Goal: Information Seeking & Learning: Learn about a topic

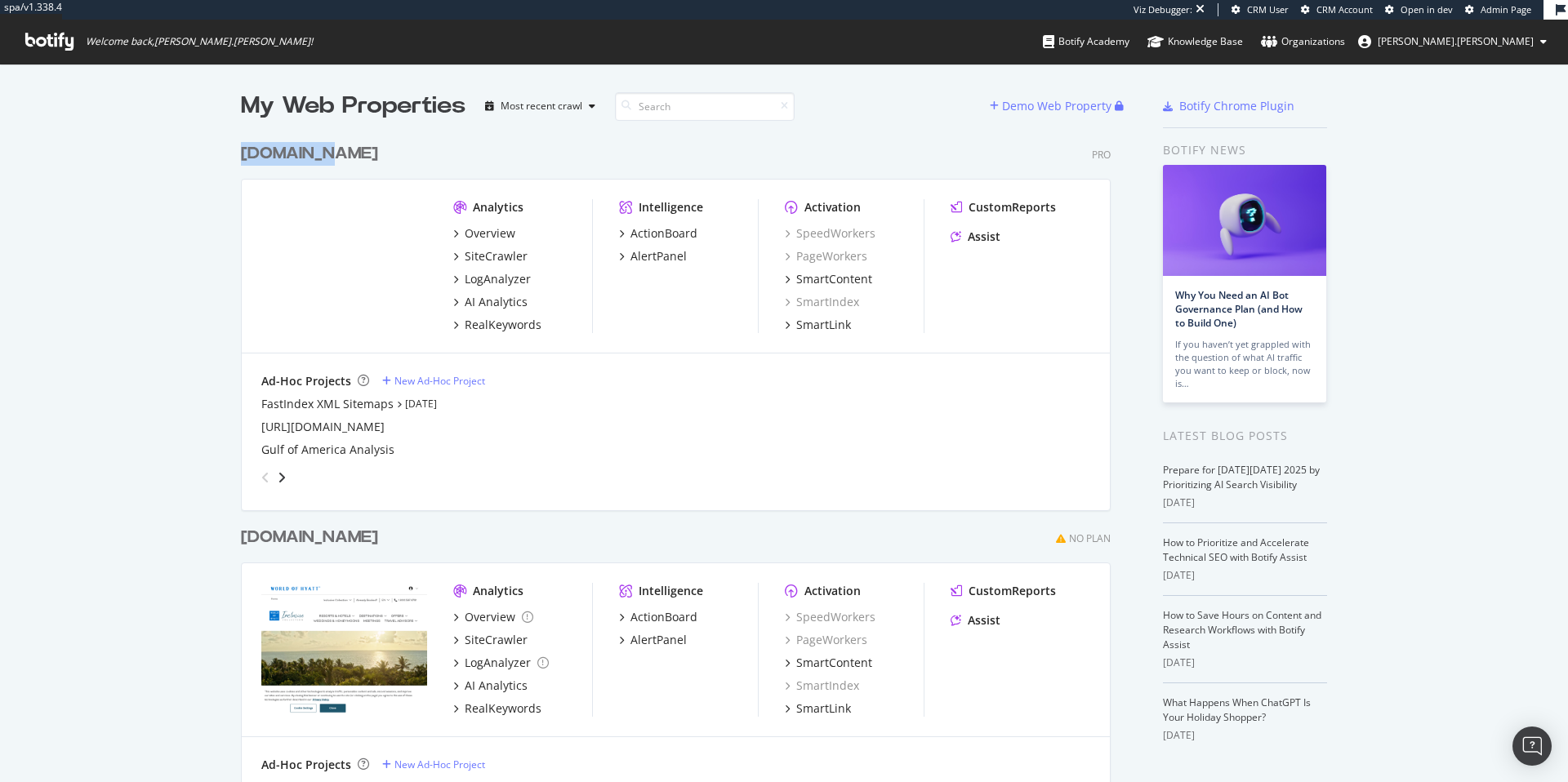
scroll to position [770, 1543]
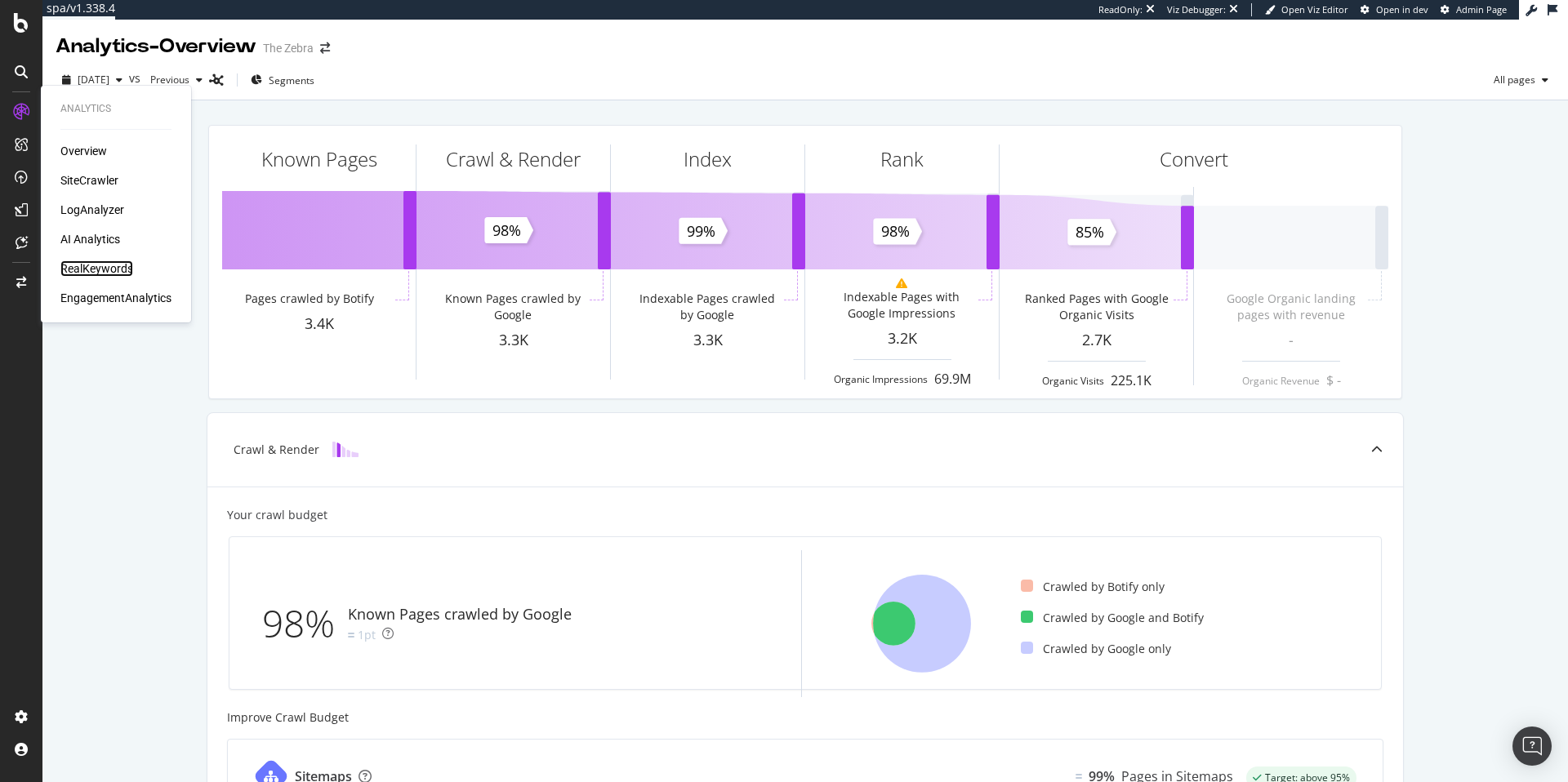
click at [97, 273] on div "RealKeywords" at bounding box center [96, 268] width 72 height 16
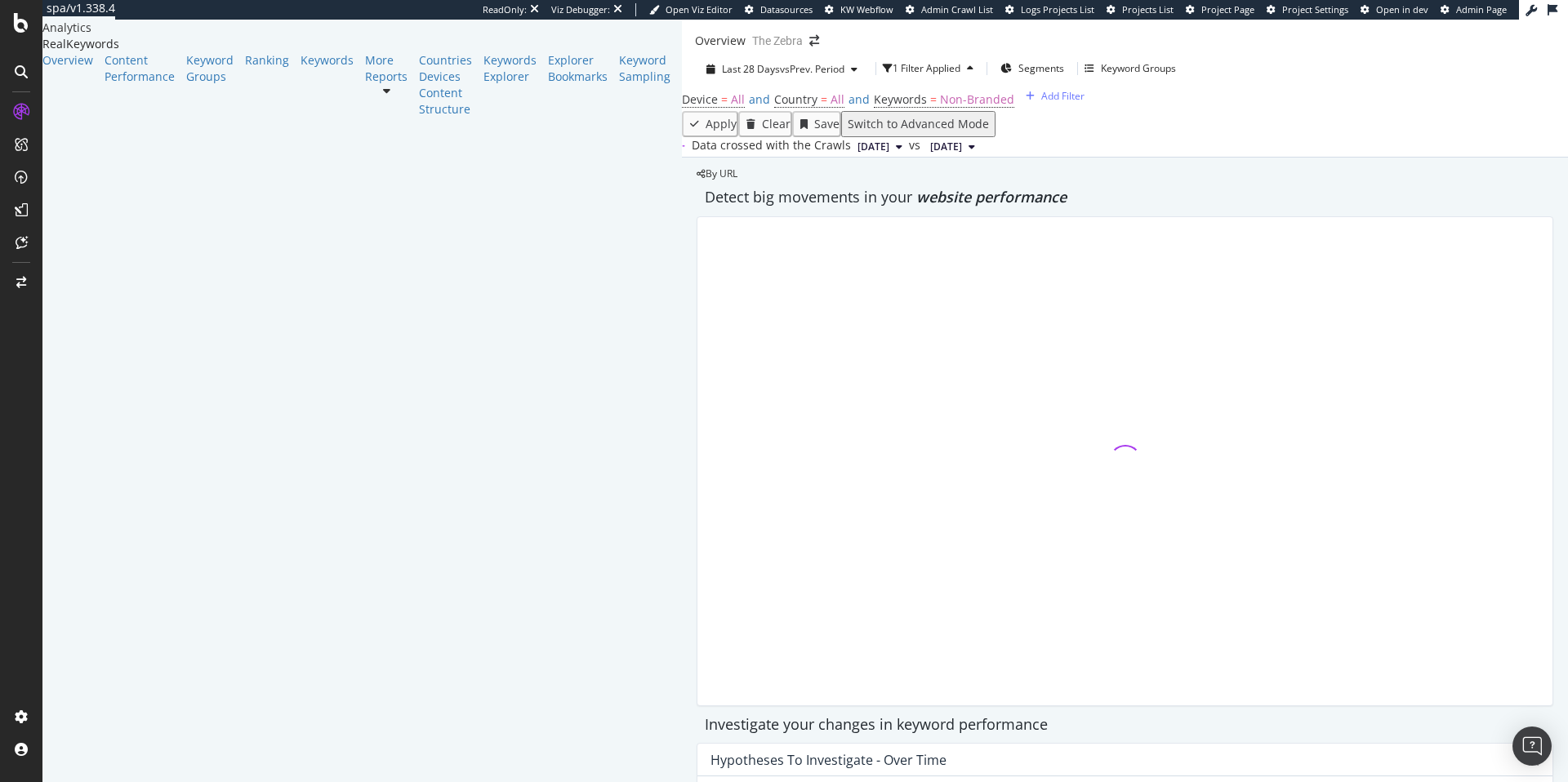
click at [365, 118] on div "More Reports" at bounding box center [391, 84] width 54 height 65
click at [365, 85] on div at bounding box center [386, 85] width 43 height 0
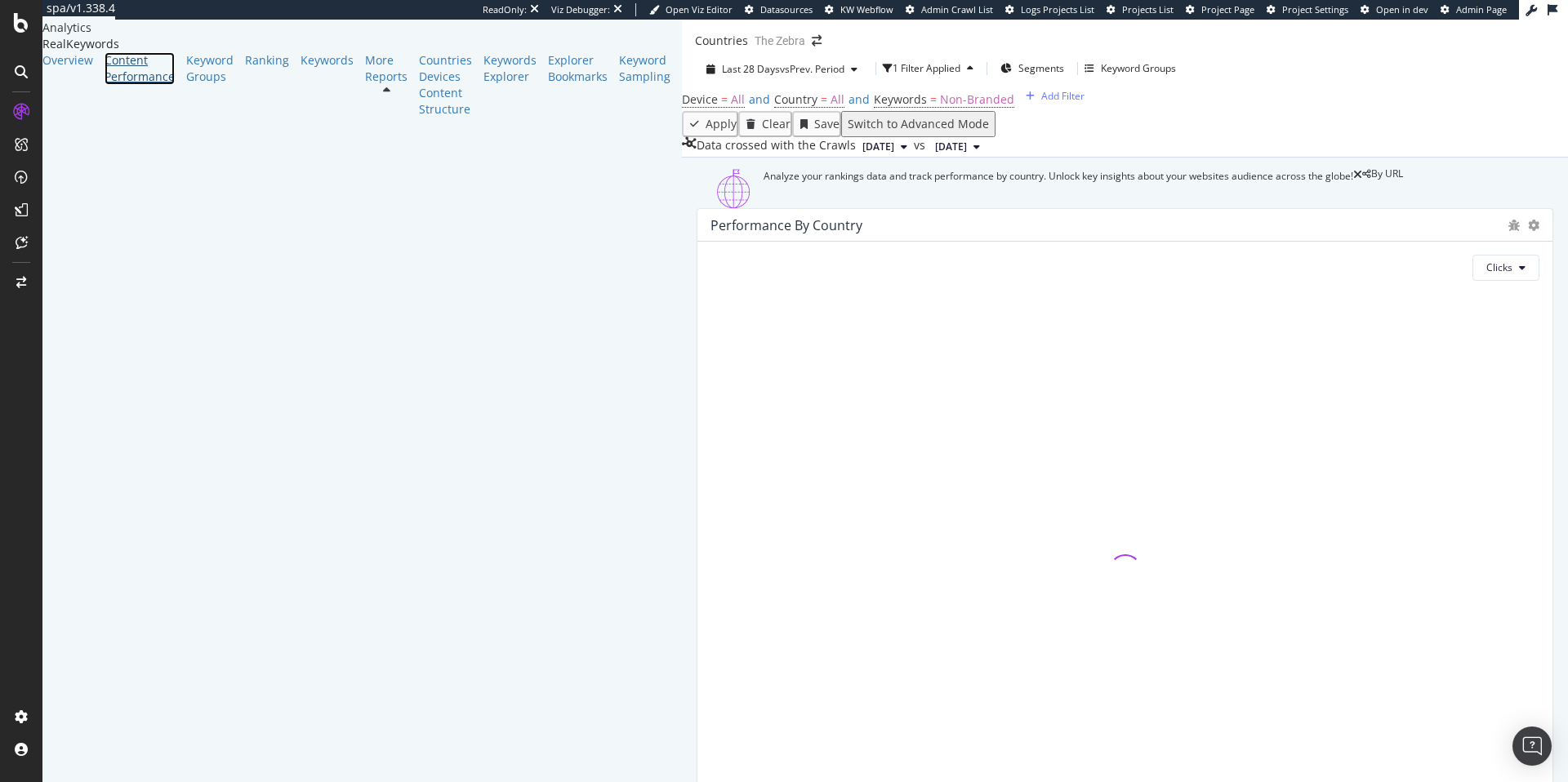
click at [105, 85] on div "Content Performance" at bounding box center [139, 68] width 70 height 33
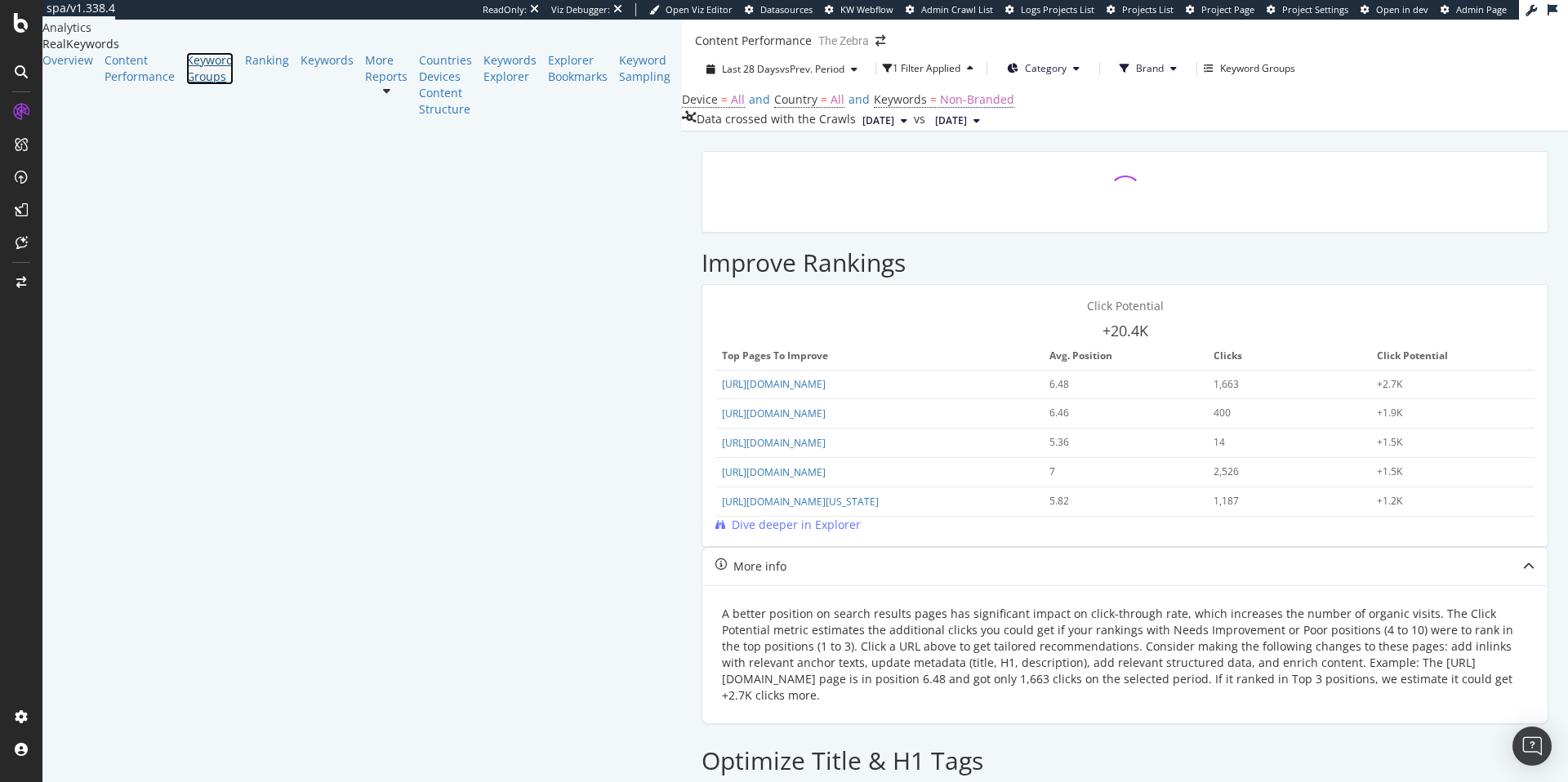
click at [186, 85] on div "Keyword Groups" at bounding box center [210, 68] width 48 height 33
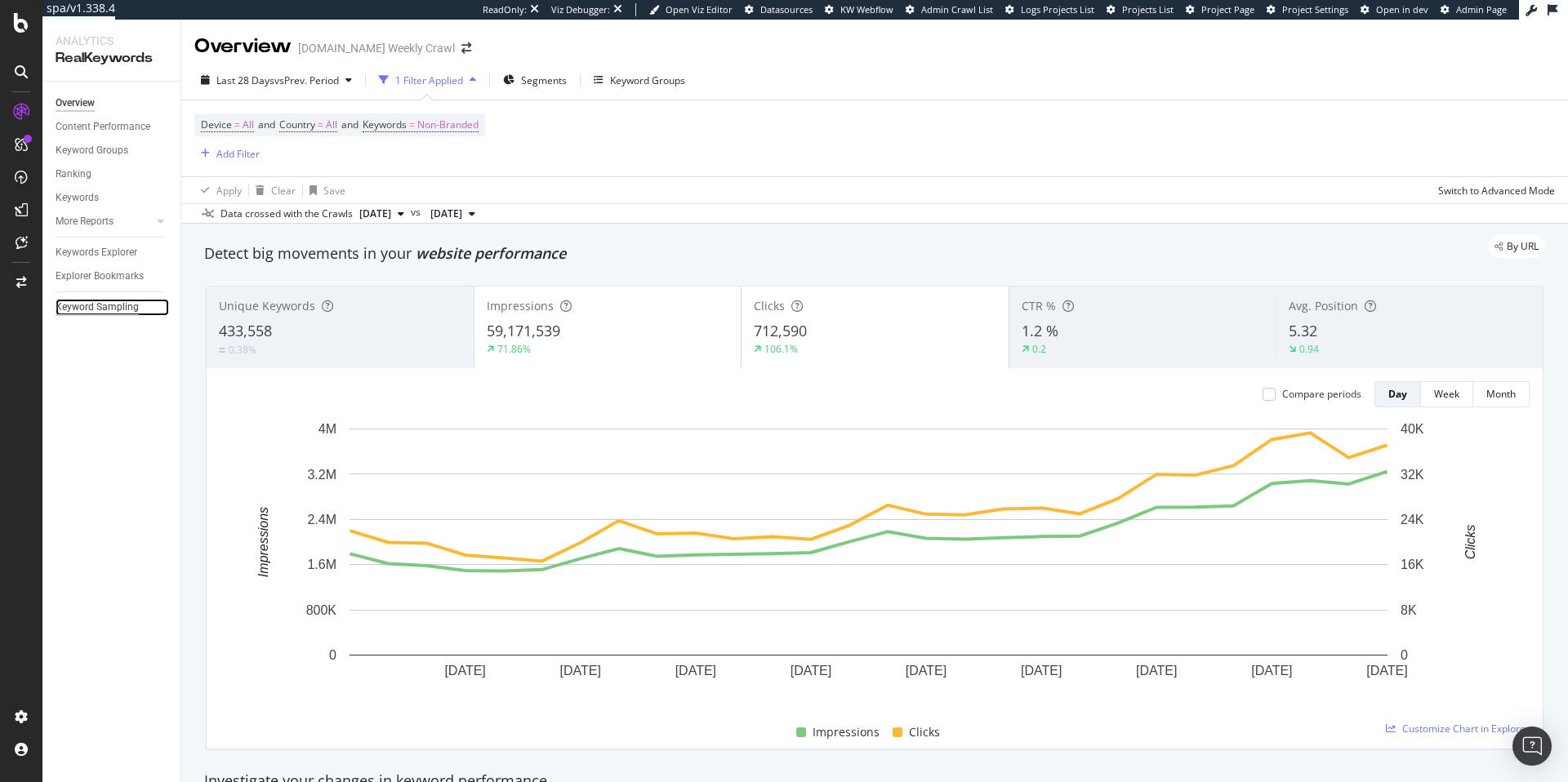
click at [112, 303] on div "Keyword Sampling" at bounding box center [96, 307] width 83 height 17
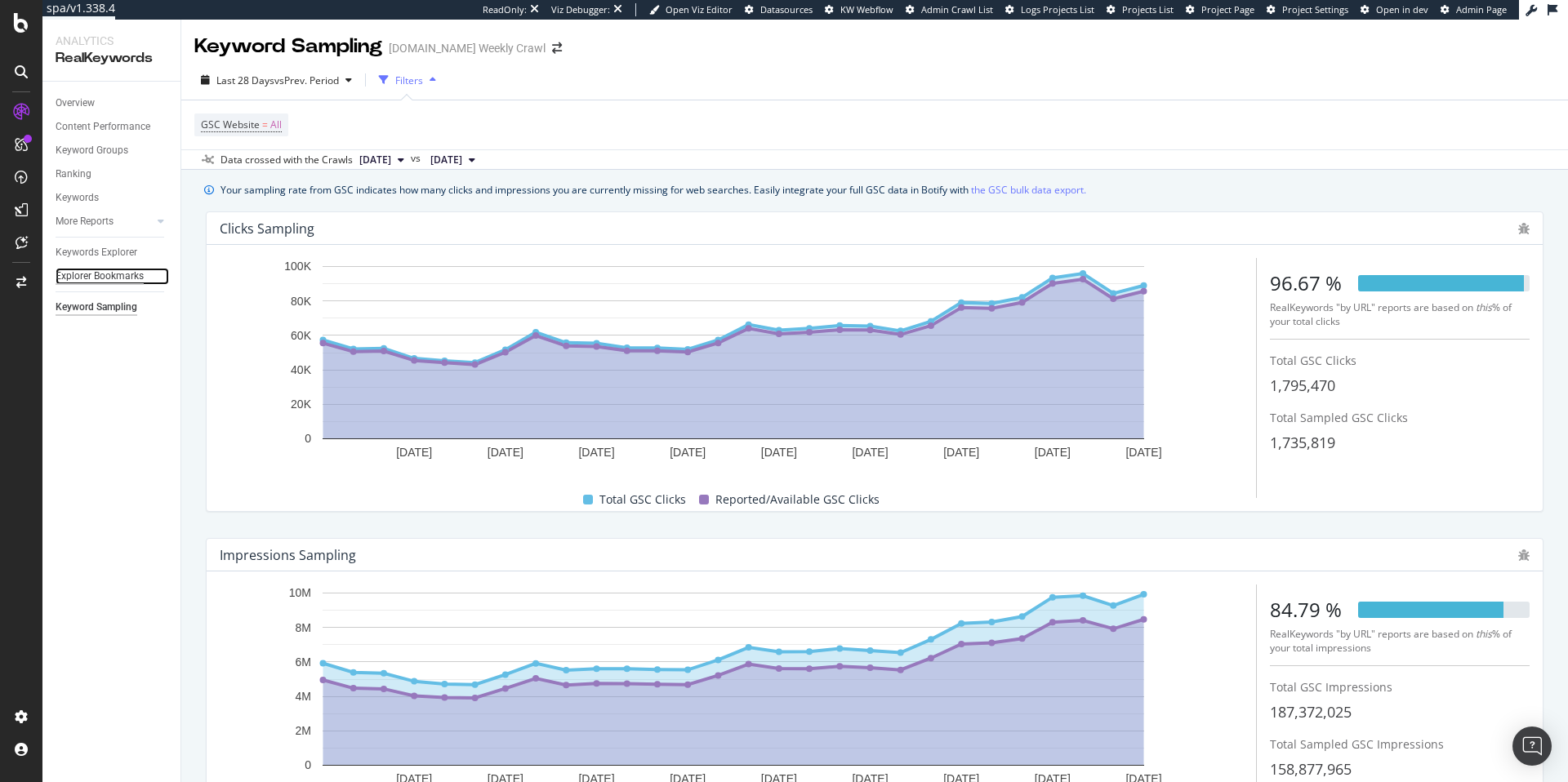
click at [72, 282] on div "Explorer Bookmarks" at bounding box center [99, 276] width 88 height 17
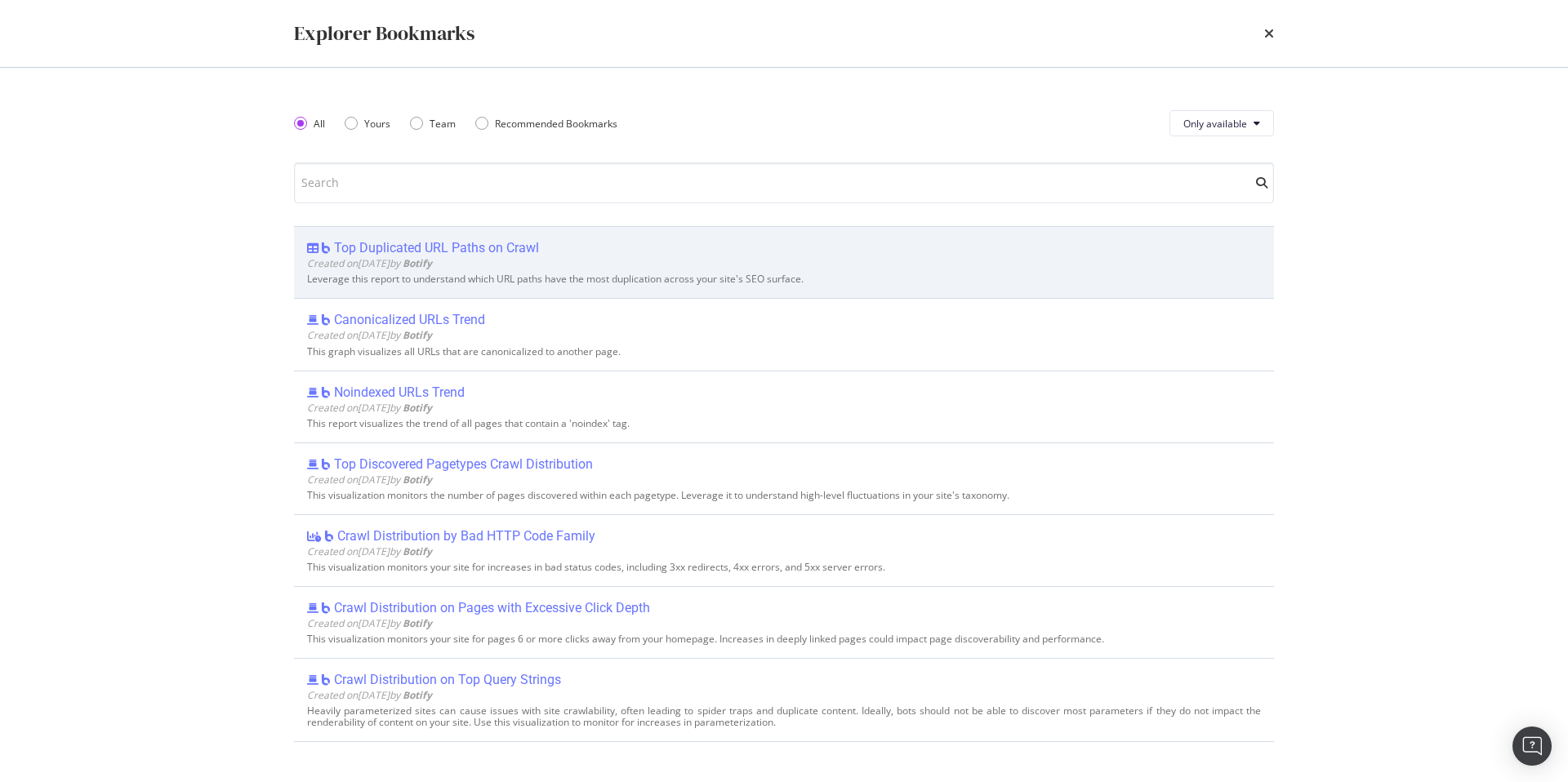
click at [407, 250] on div "Top Duplicated URL Paths on Crawl" at bounding box center [436, 249] width 205 height 16
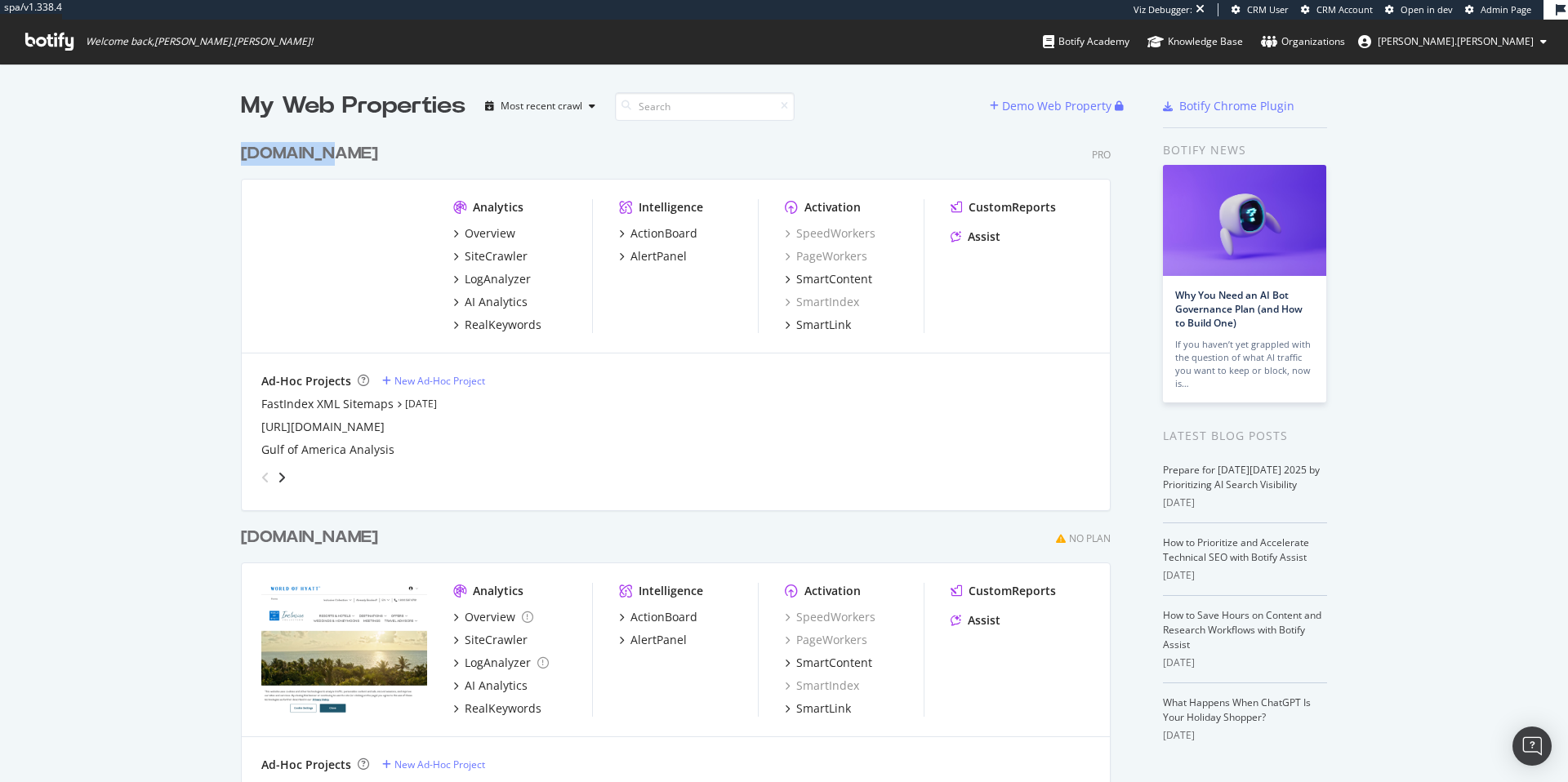
scroll to position [770, 1543]
click at [39, 44] on icon at bounding box center [49, 42] width 49 height 18
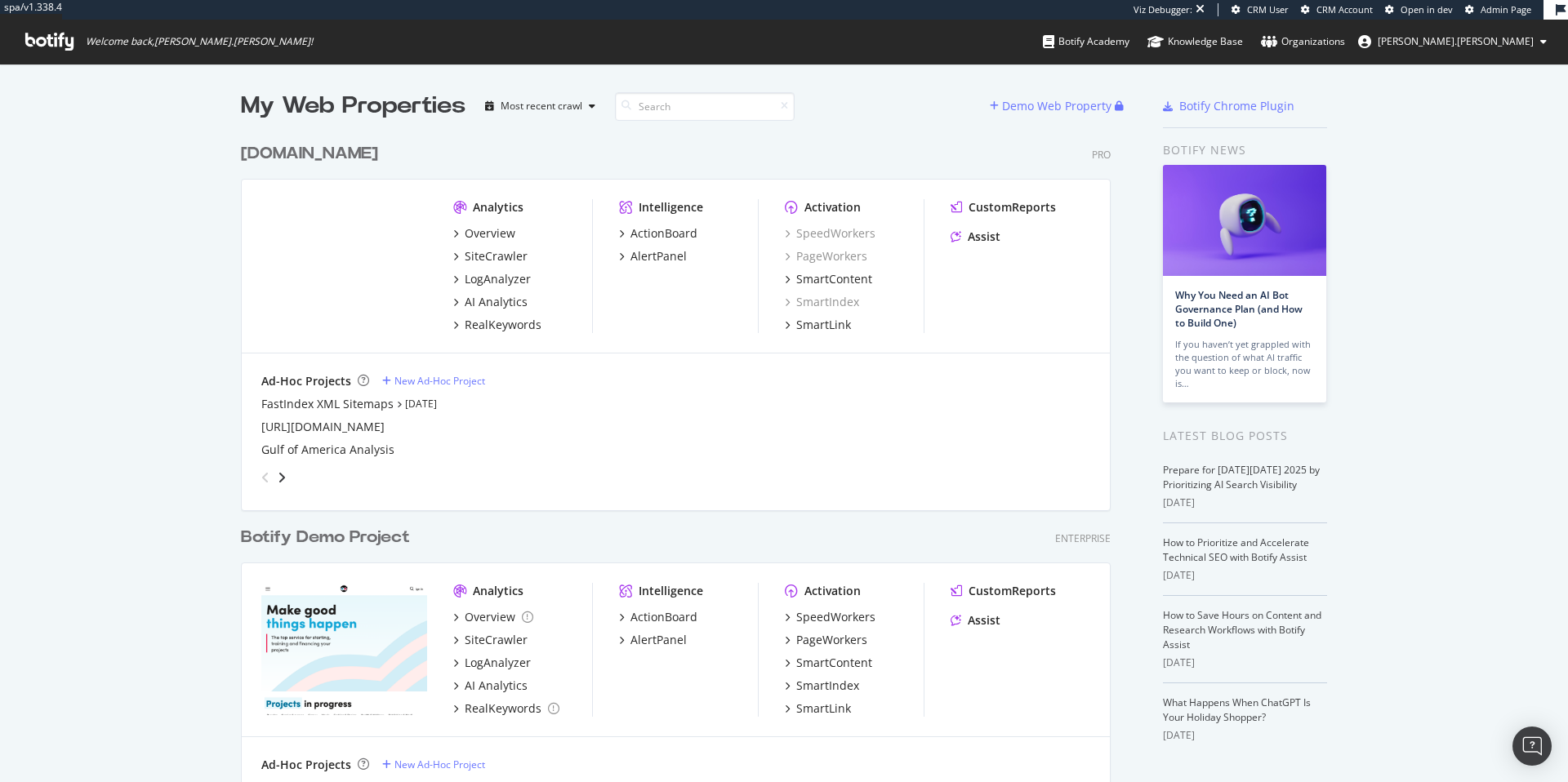
click at [468, 137] on div "hyatt.com Pro Analytics Overview SiteCrawler LogAnalyzer AI Analytics RealKeywo…" at bounding box center [683, 314] width 883 height 384
click at [273, 156] on div "hyatt.com" at bounding box center [310, 154] width 138 height 24
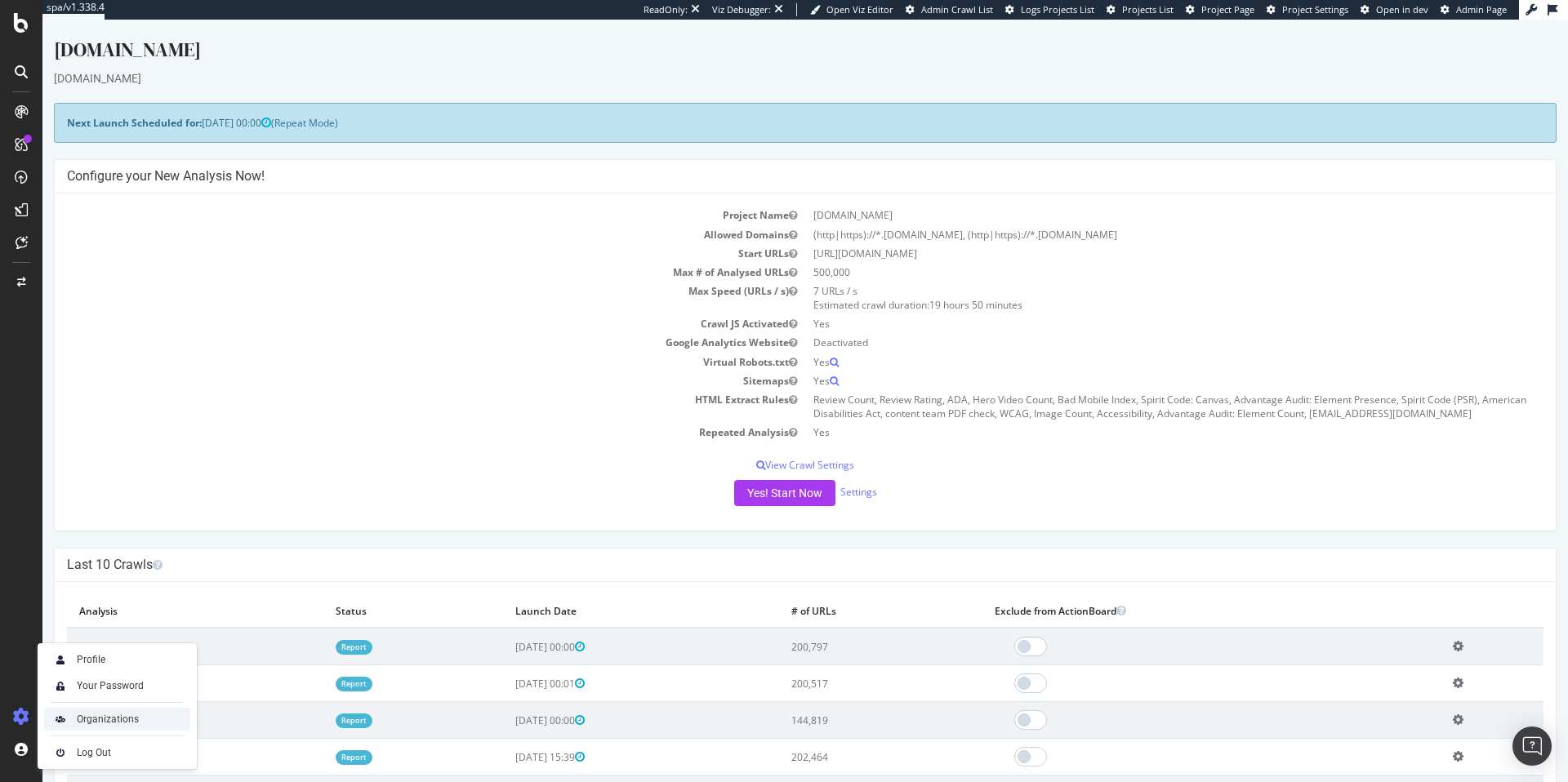
click at [107, 719] on div "Organizations" at bounding box center [107, 719] width 62 height 13
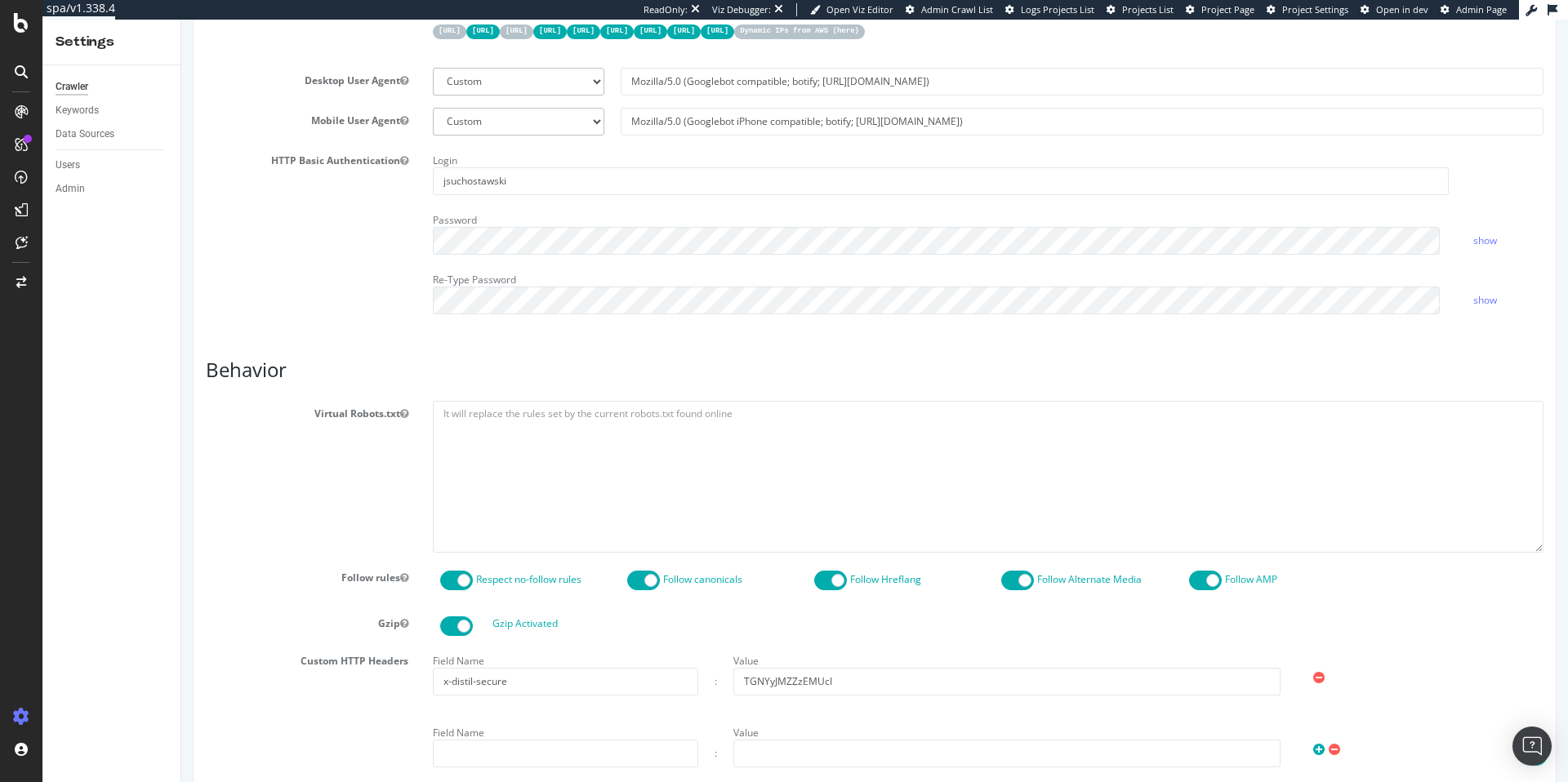
scroll to position [398, 0]
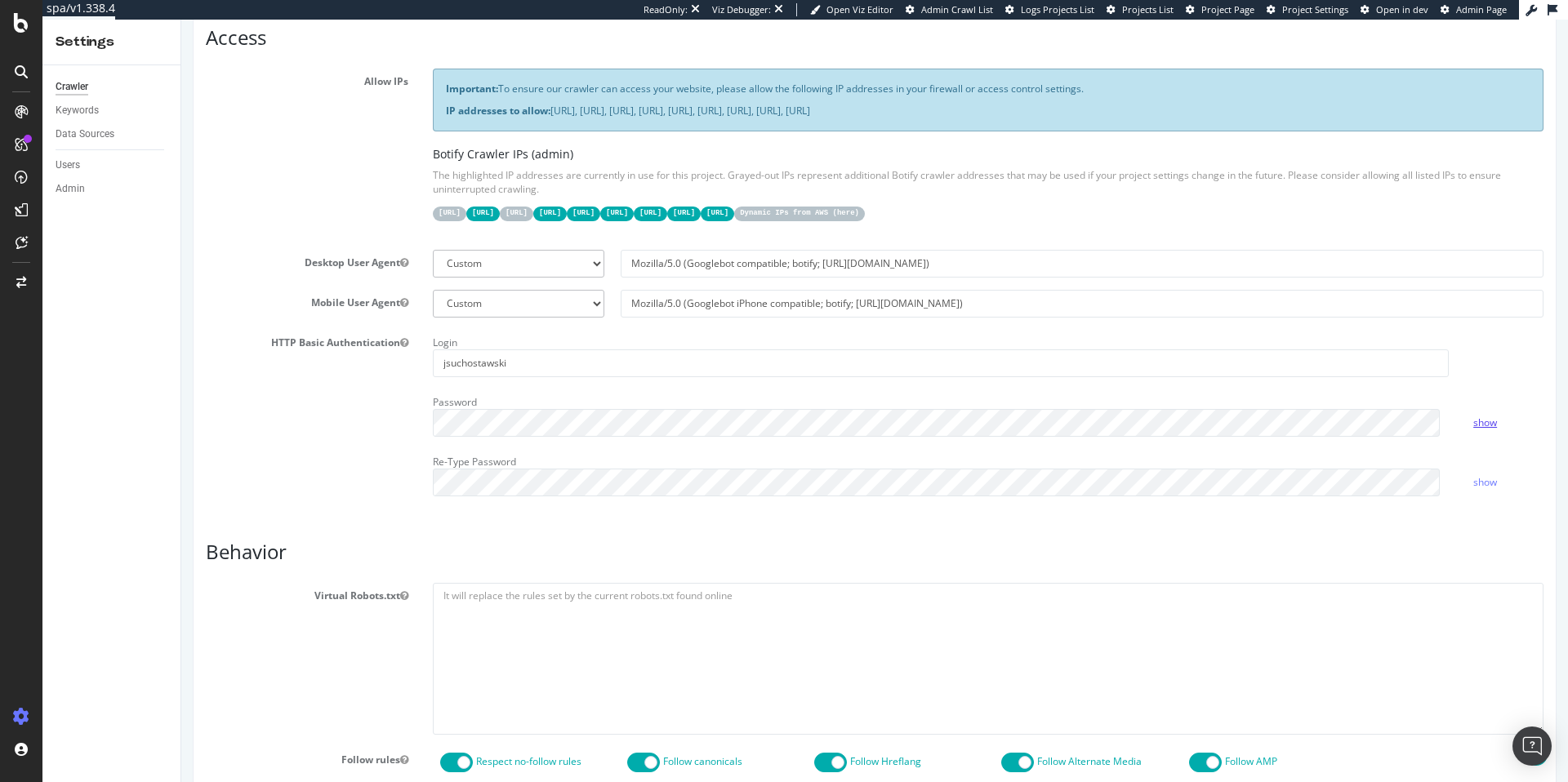
click at [1483, 418] on link "show" at bounding box center [1485, 422] width 24 height 14
click at [563, 560] on h3 "Behavior" at bounding box center [875, 552] width 1337 height 21
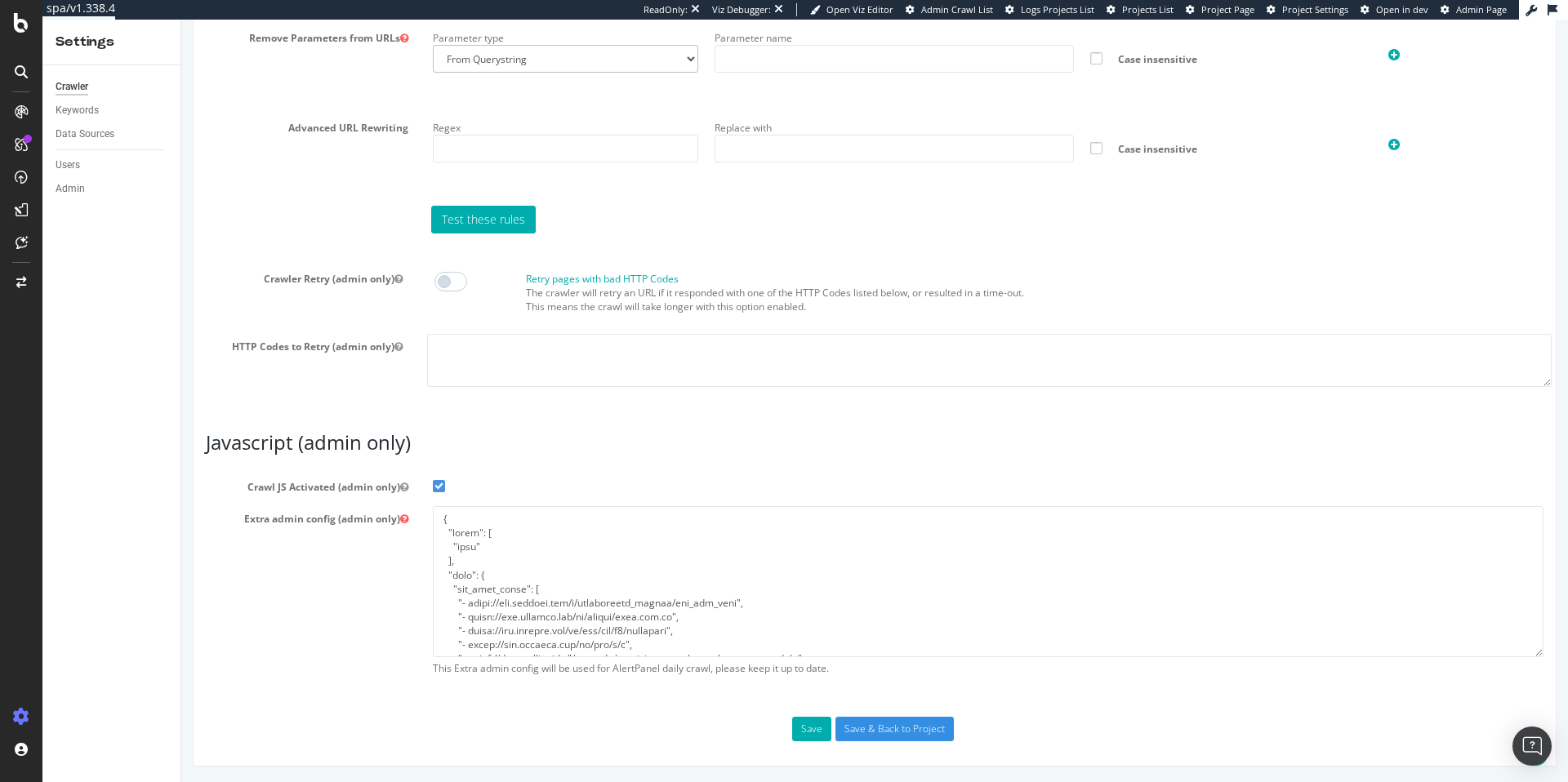
scroll to position [1357, 0]
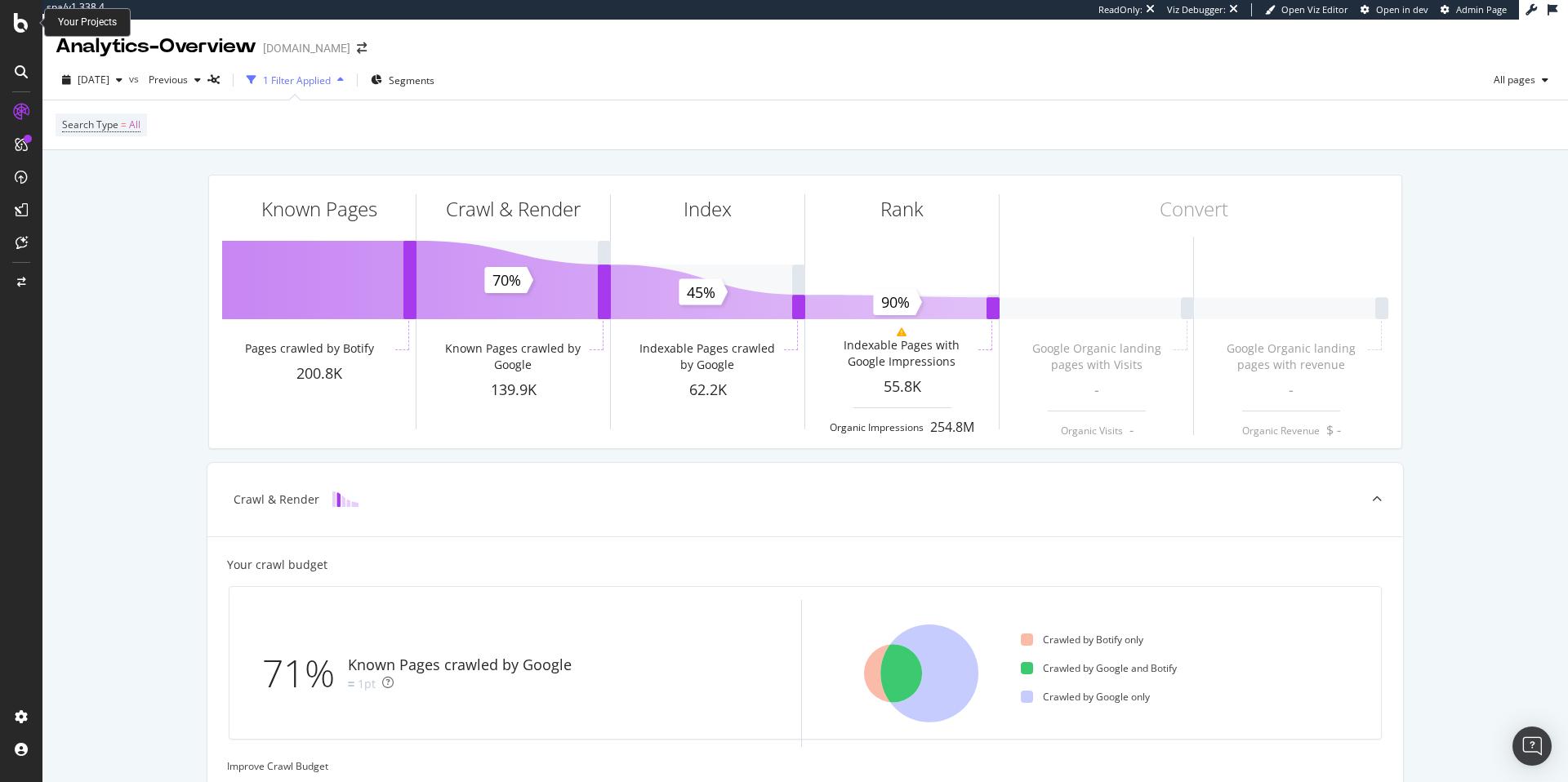
click at [12, 21] on div at bounding box center [21, 23] width 40 height 20
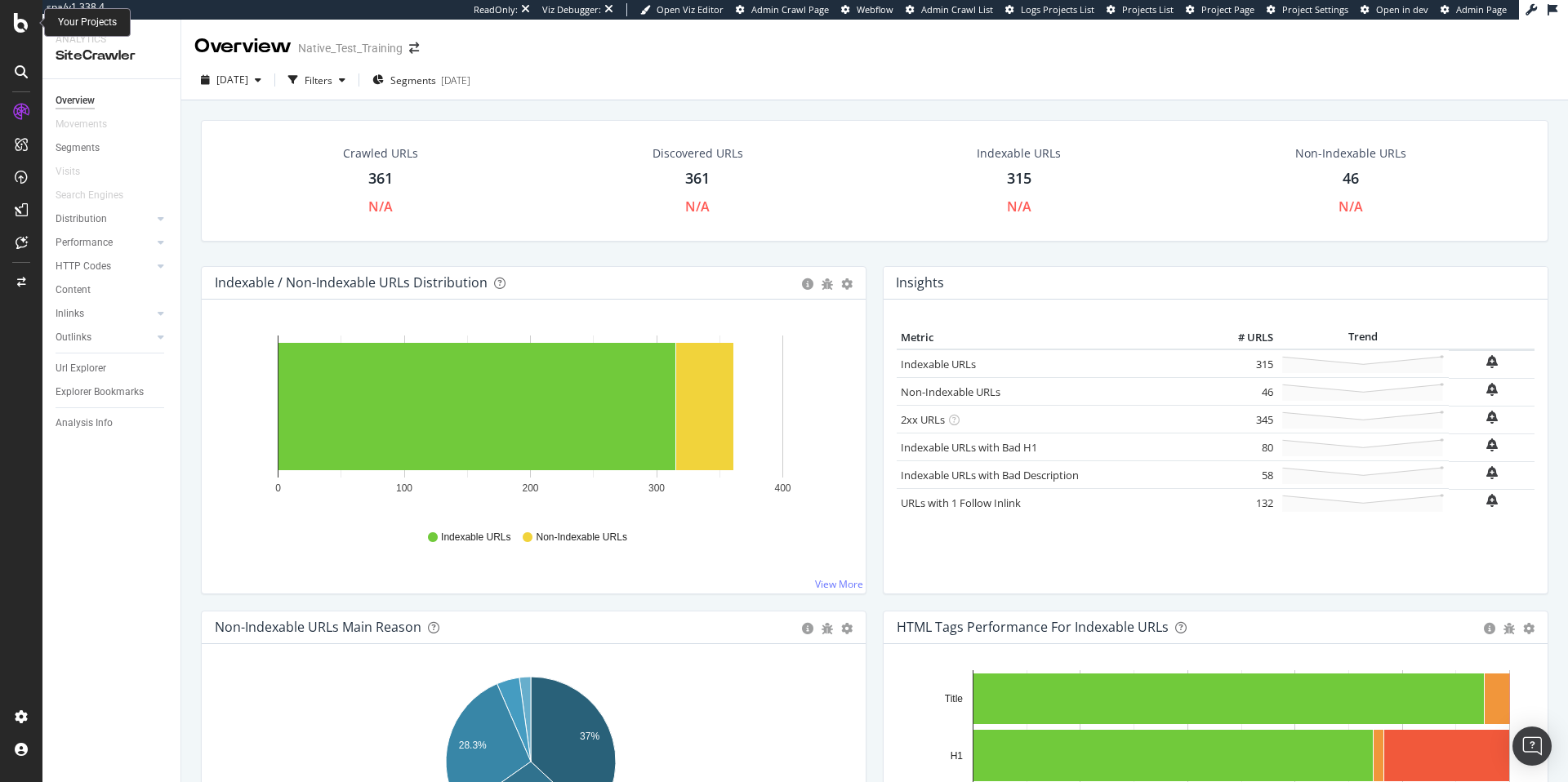
click at [19, 22] on icon at bounding box center [21, 23] width 15 height 20
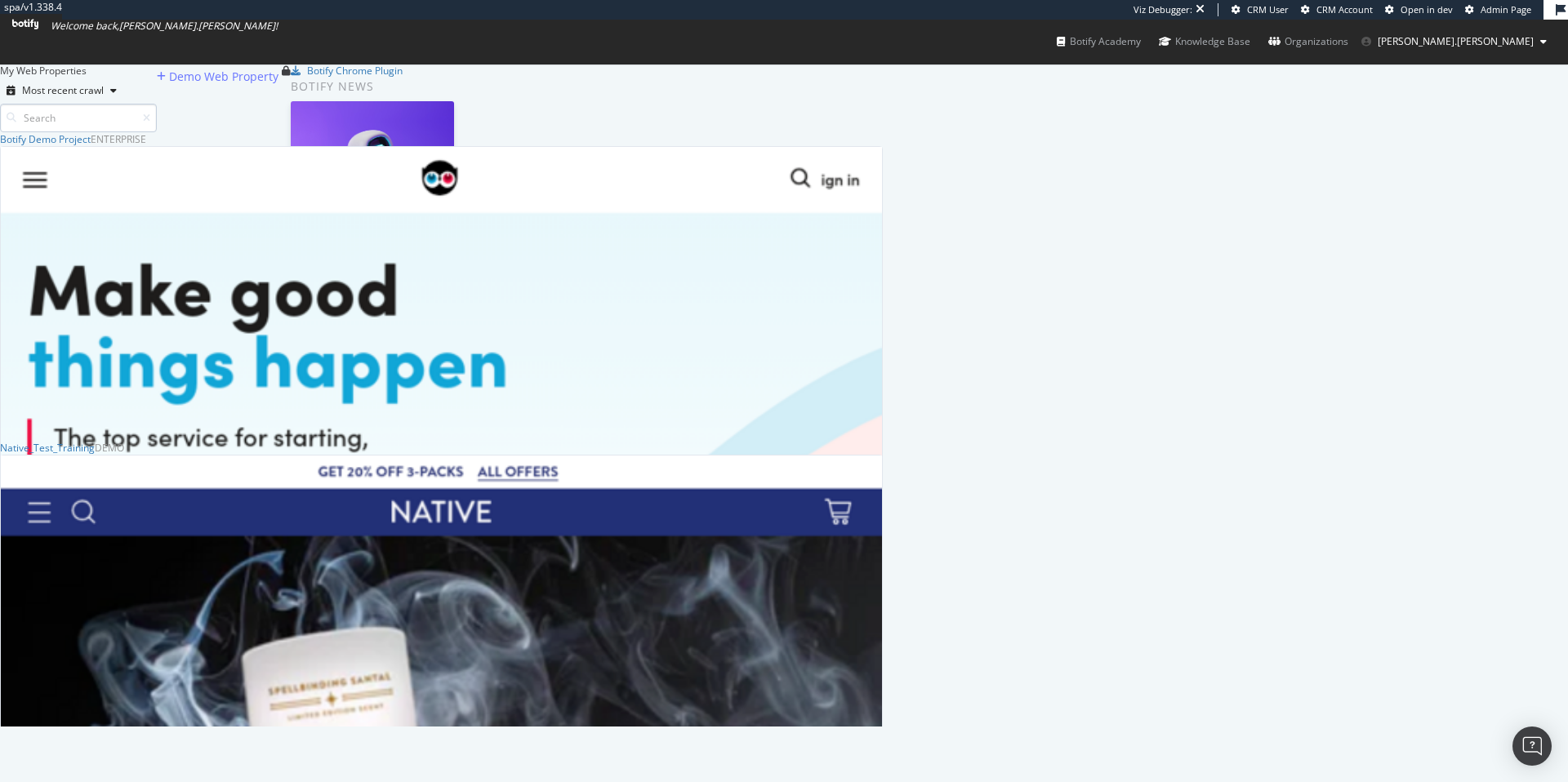
click at [156, 109] on input at bounding box center [78, 118] width 156 height 29
type input "wayfair"
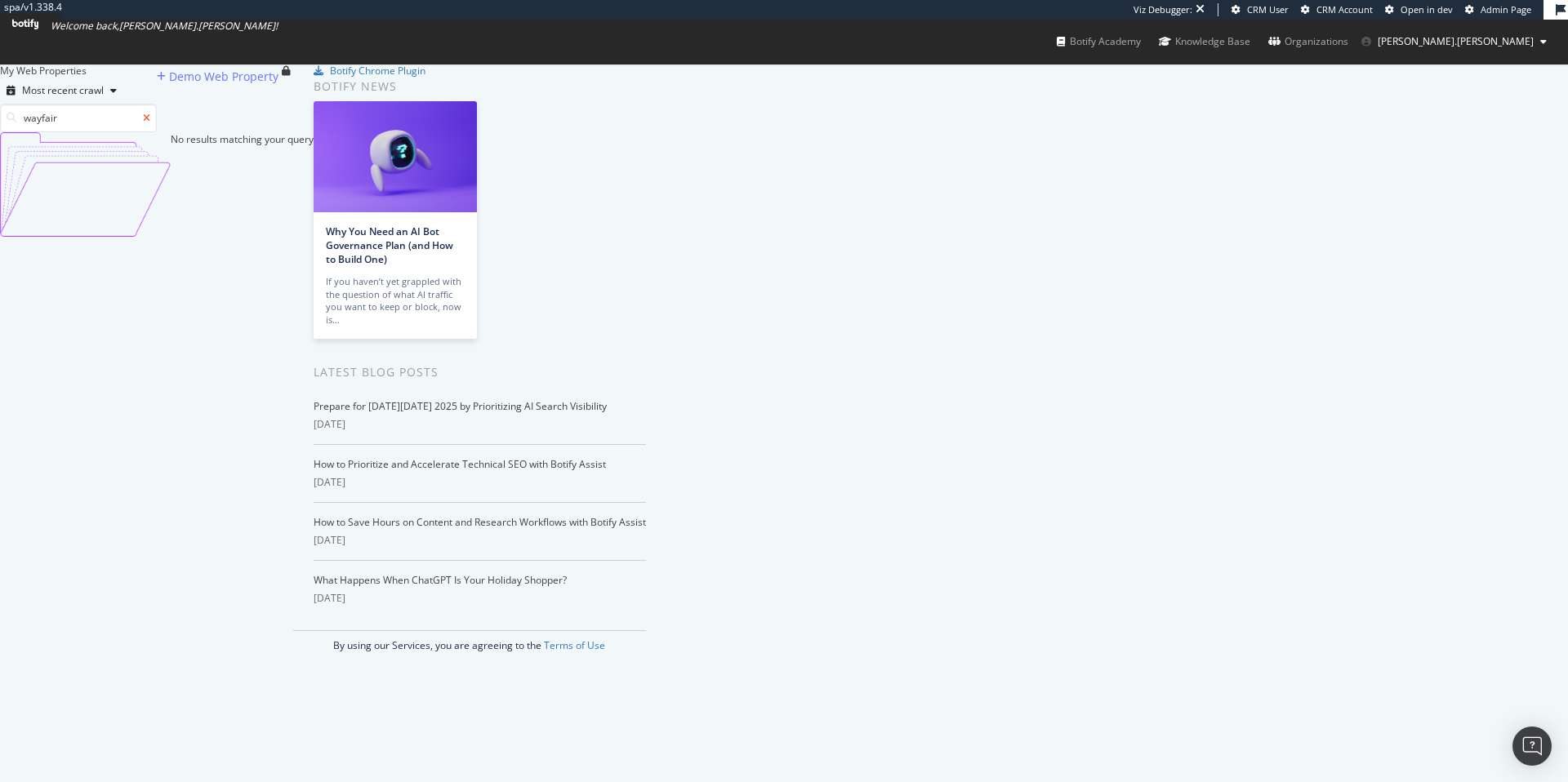
click at [150, 114] on icon at bounding box center [147, 119] width 7 height 10
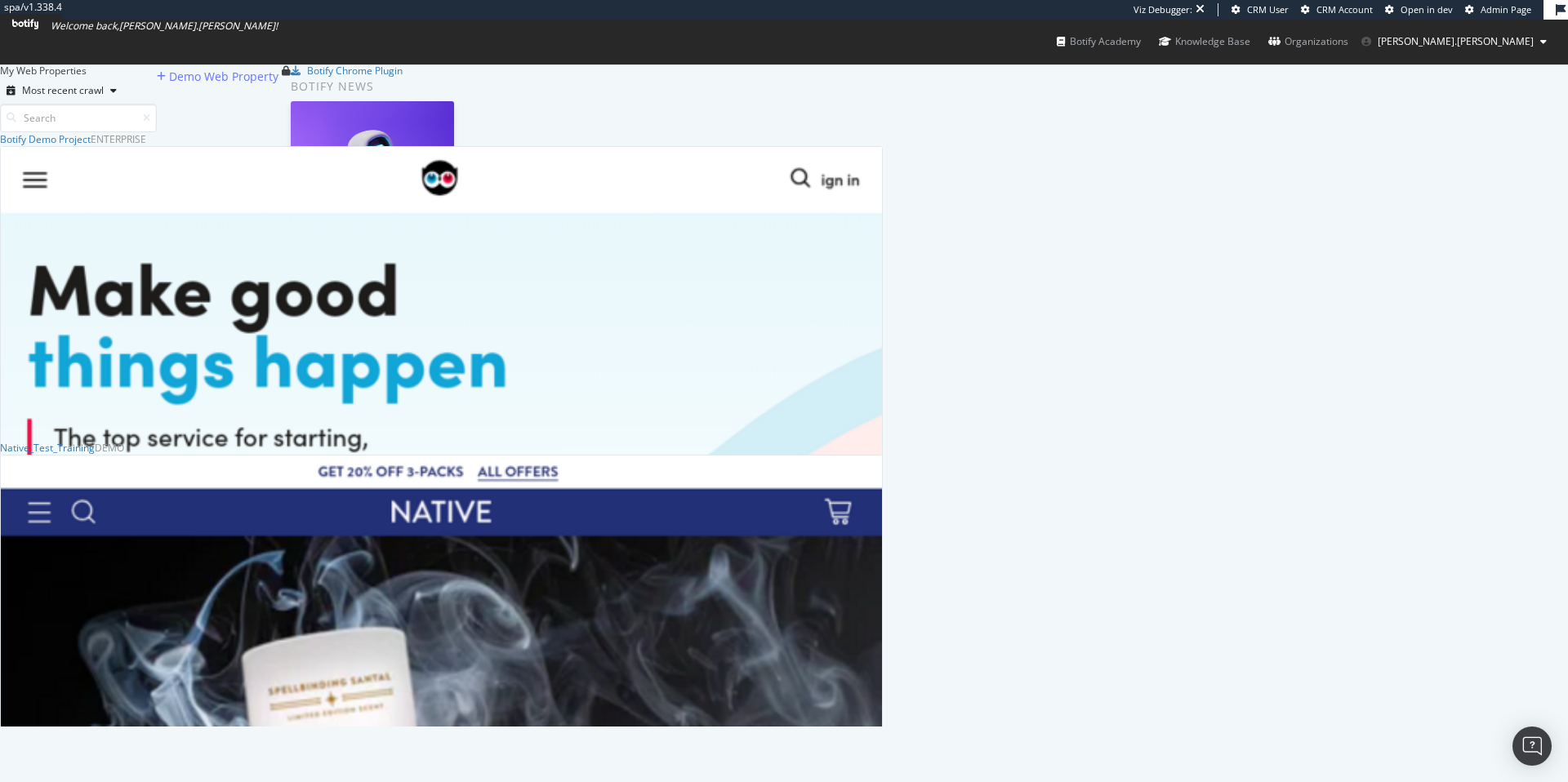
scroll to position [582, 870]
